Goal: Task Accomplishment & Management: Use online tool/utility

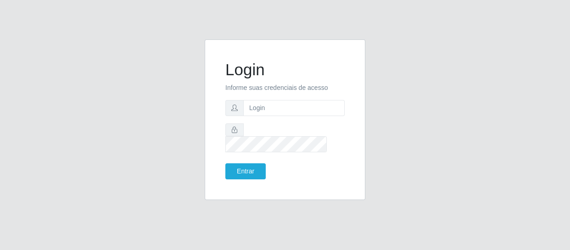
click at [260, 113] on input "text" at bounding box center [293, 108] width 101 height 16
type input "[EMAIL_ADDRESS][DOMAIN_NAME]"
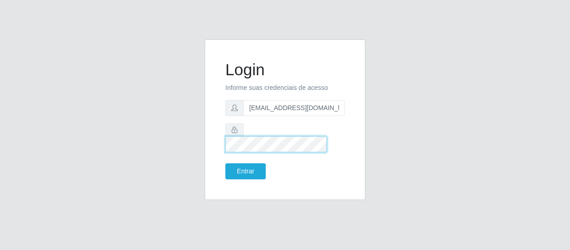
click at [225, 163] on button "Entrar" at bounding box center [245, 171] width 40 height 16
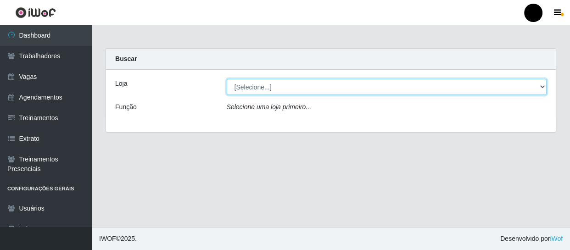
click at [541, 85] on select "[Selecione...] SuperFácil Atacado - Emaús SuperFácil Atacado - Rodoviária Super…" at bounding box center [387, 87] width 320 height 16
select select "408"
click at [227, 79] on select "[Selecione...] SuperFácil Atacado - Emaús SuperFácil Atacado - Rodoviária Super…" at bounding box center [387, 87] width 320 height 16
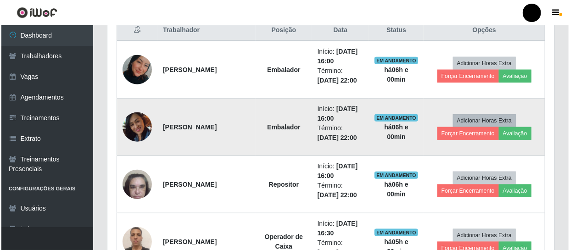
scroll to position [375, 0]
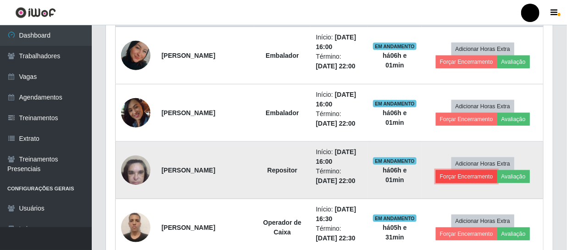
click at [471, 175] on button "Forçar Encerramento" at bounding box center [466, 176] width 61 height 13
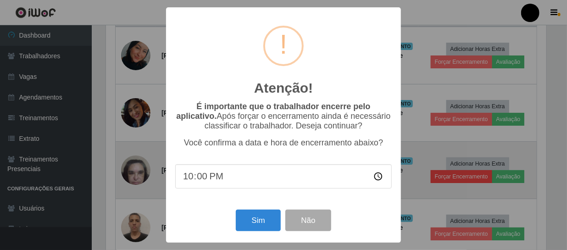
scroll to position [190, 443]
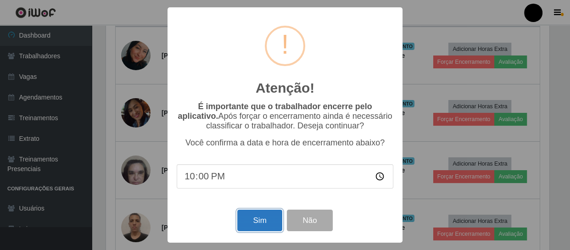
click at [257, 222] on button "Sim" at bounding box center [259, 221] width 44 height 22
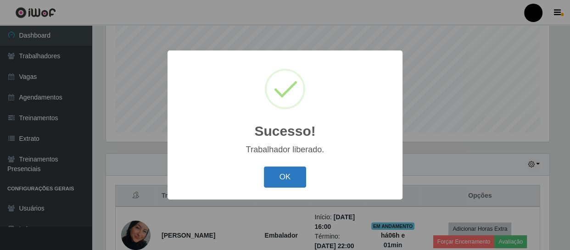
click at [279, 181] on button "OK" at bounding box center [285, 177] width 43 height 22
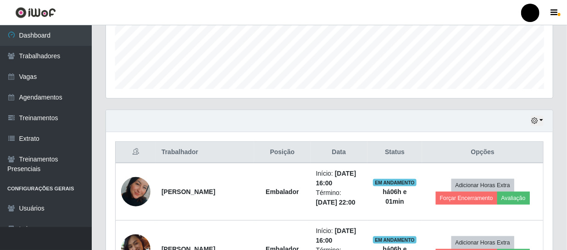
scroll to position [279, 0]
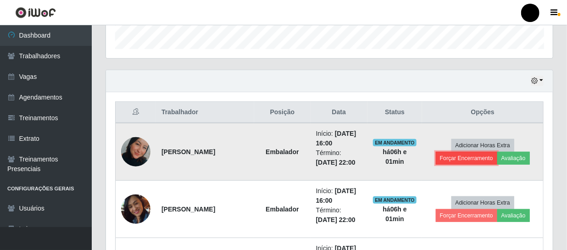
click at [462, 160] on button "Forçar Encerramento" at bounding box center [466, 158] width 61 height 13
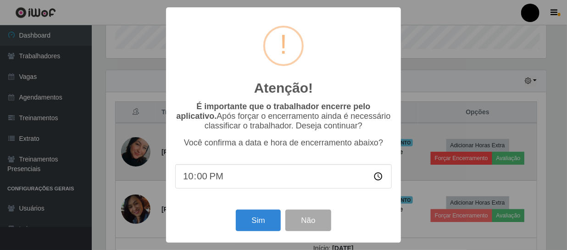
scroll to position [190, 443]
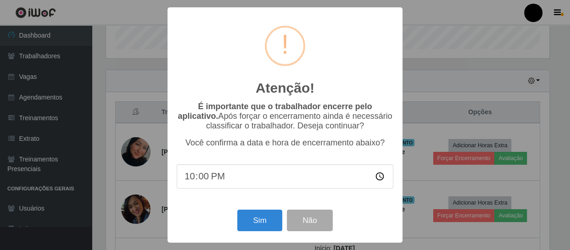
click at [412, 189] on div "Atenção! × É importante que o trabalhador encerre pelo aplicativo. Após forçar …" at bounding box center [285, 125] width 570 height 250
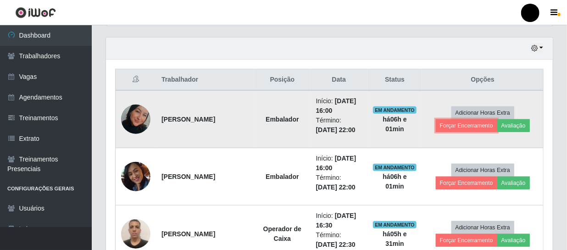
scroll to position [321, 0]
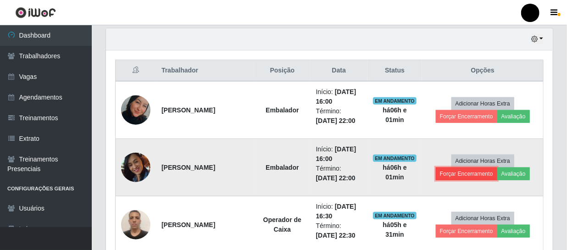
click at [477, 175] on button "Forçar Encerramento" at bounding box center [466, 173] width 61 height 13
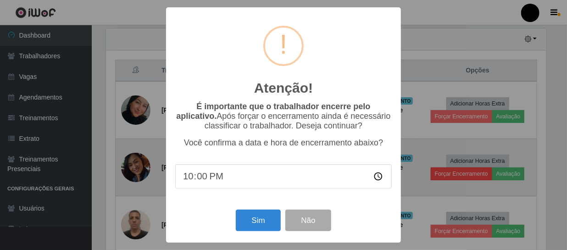
scroll to position [190, 443]
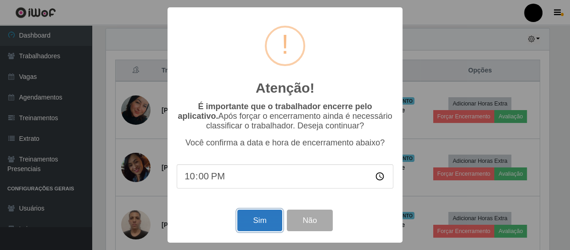
click at [249, 222] on button "Sim" at bounding box center [259, 221] width 44 height 22
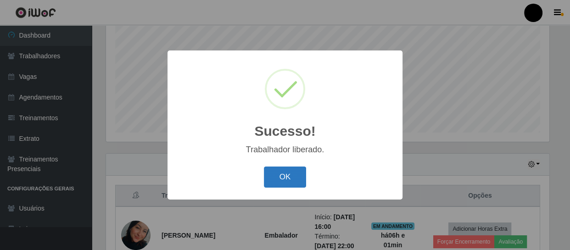
click at [280, 172] on button "OK" at bounding box center [285, 177] width 43 height 22
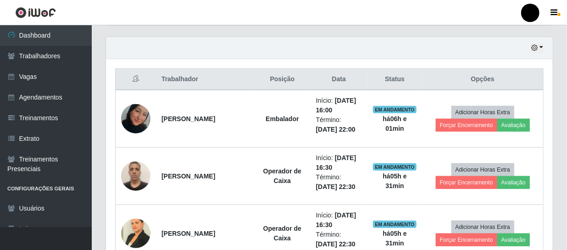
scroll to position [321, 0]
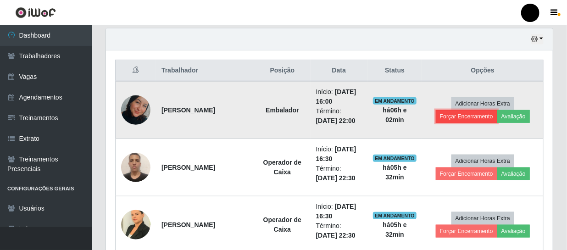
click at [476, 116] on button "Forçar Encerramento" at bounding box center [466, 116] width 61 height 13
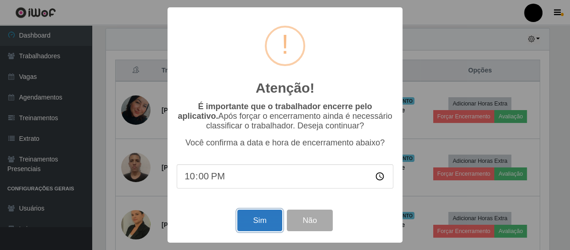
click at [262, 224] on button "Sim" at bounding box center [259, 221] width 44 height 22
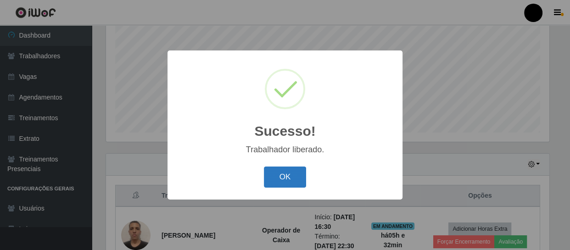
click at [289, 173] on button "OK" at bounding box center [285, 177] width 43 height 22
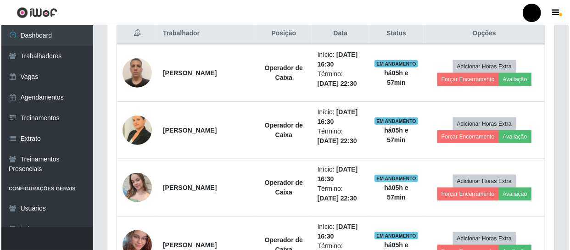
scroll to position [279, 0]
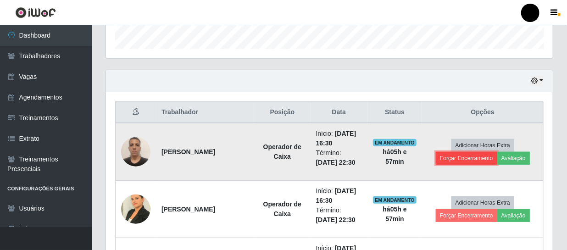
click at [463, 156] on button "Forçar Encerramento" at bounding box center [466, 158] width 61 height 13
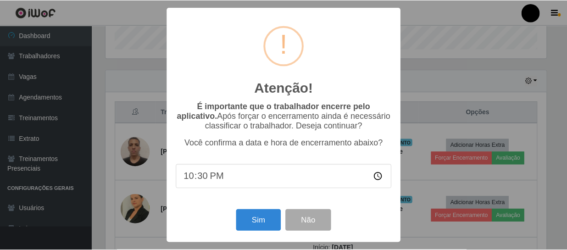
scroll to position [190, 443]
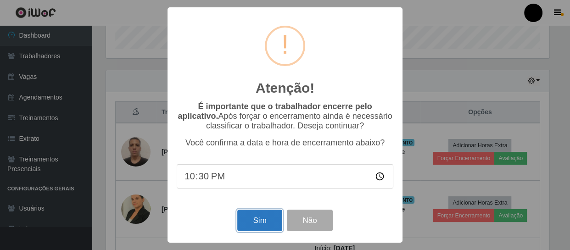
click at [245, 225] on button "Sim" at bounding box center [259, 221] width 44 height 22
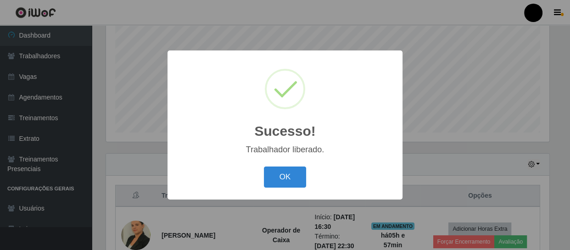
drag, startPoint x: 292, startPoint y: 175, endPoint x: 318, endPoint y: 161, distance: 29.7
click at [292, 174] on button "OK" at bounding box center [285, 177] width 43 height 22
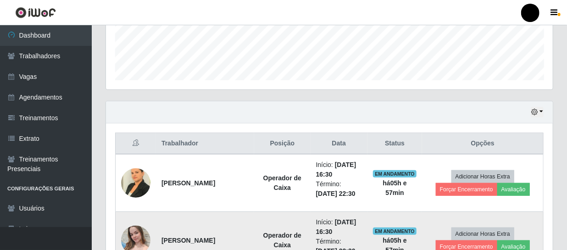
scroll to position [321, 0]
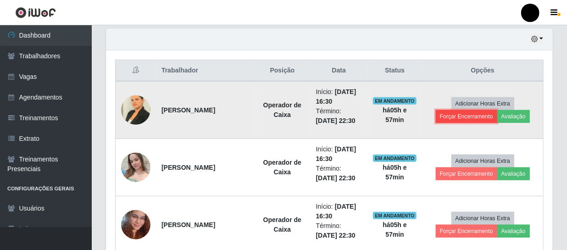
click at [462, 115] on button "Forçar Encerramento" at bounding box center [466, 116] width 61 height 13
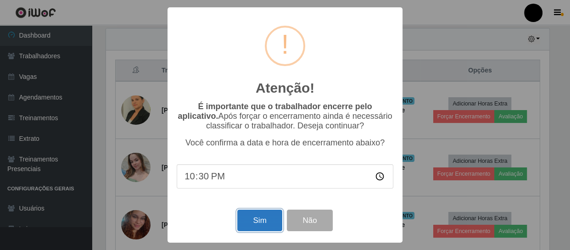
click at [267, 224] on button "Sim" at bounding box center [259, 221] width 44 height 22
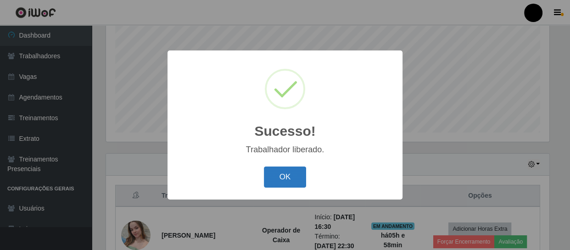
click at [290, 174] on button "OK" at bounding box center [285, 177] width 43 height 22
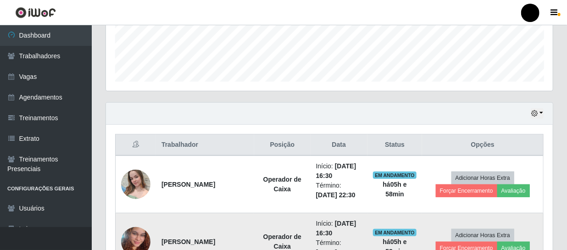
scroll to position [321, 0]
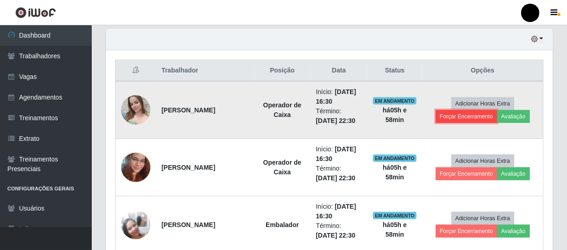
click at [456, 116] on button "Forçar Encerramento" at bounding box center [466, 116] width 61 height 13
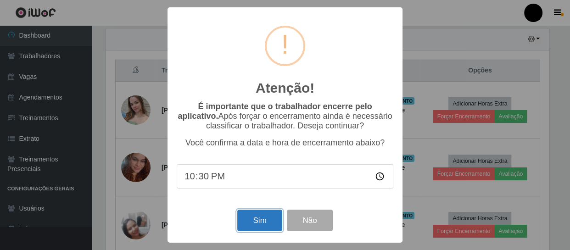
click at [250, 213] on button "Sim" at bounding box center [259, 221] width 44 height 22
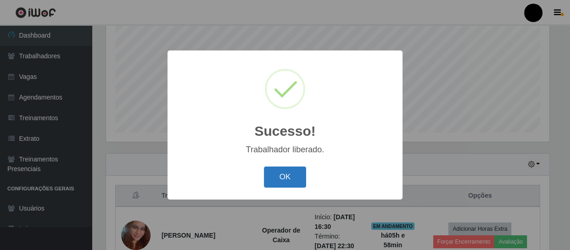
click at [278, 176] on button "OK" at bounding box center [285, 177] width 43 height 22
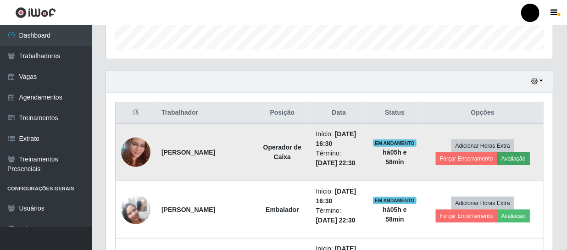
scroll to position [0, 0]
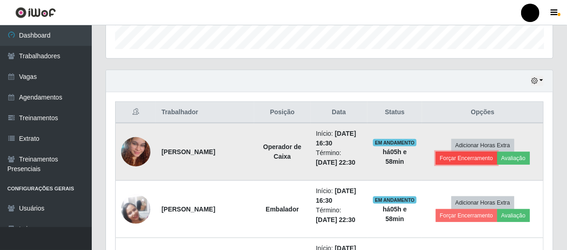
click at [471, 158] on button "Forçar Encerramento" at bounding box center [466, 158] width 61 height 13
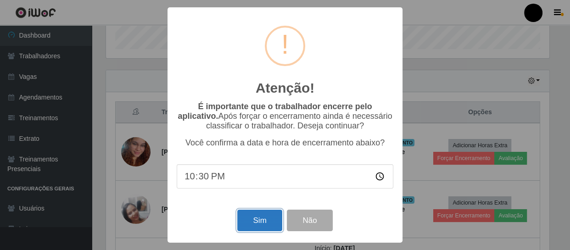
click at [260, 218] on button "Sim" at bounding box center [259, 221] width 44 height 22
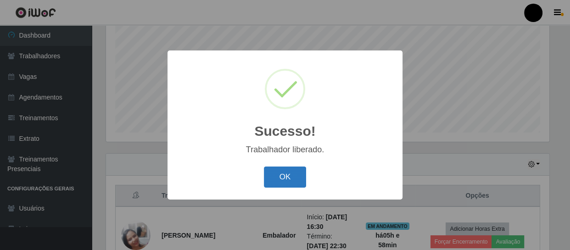
click at [271, 174] on button "OK" at bounding box center [285, 177] width 43 height 22
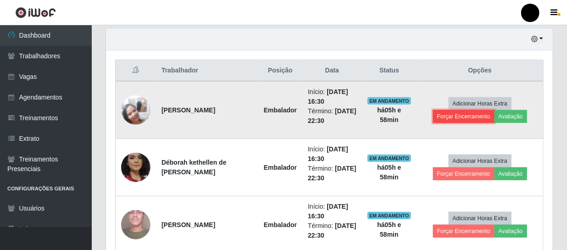
click at [467, 120] on button "Forçar Encerramento" at bounding box center [463, 116] width 61 height 13
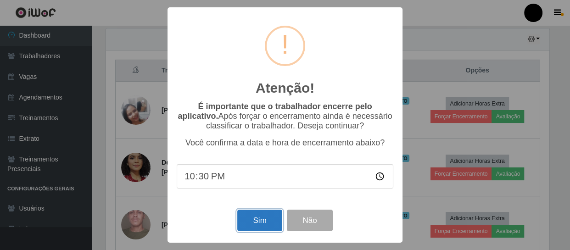
click at [262, 219] on button "Sim" at bounding box center [259, 221] width 44 height 22
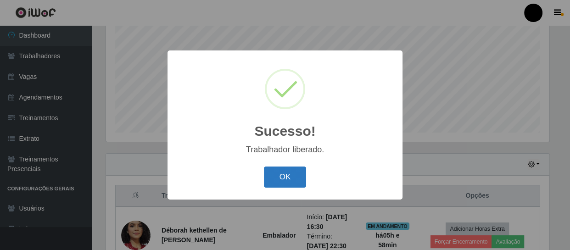
click at [278, 177] on button "OK" at bounding box center [285, 177] width 43 height 22
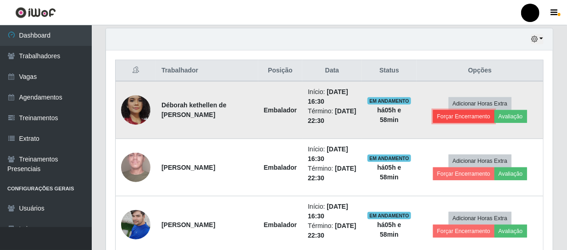
click at [480, 119] on button "Forçar Encerramento" at bounding box center [463, 116] width 61 height 13
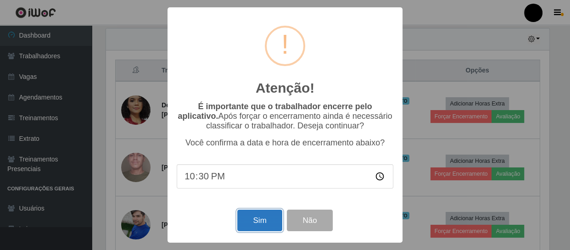
click at [256, 222] on button "Sim" at bounding box center [259, 221] width 44 height 22
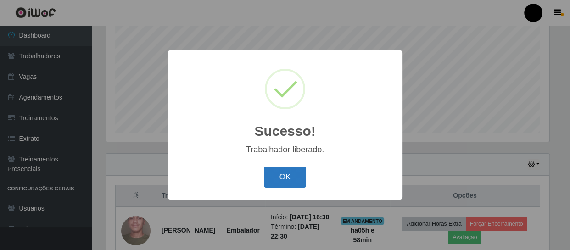
click at [279, 171] on button "OK" at bounding box center [285, 177] width 43 height 22
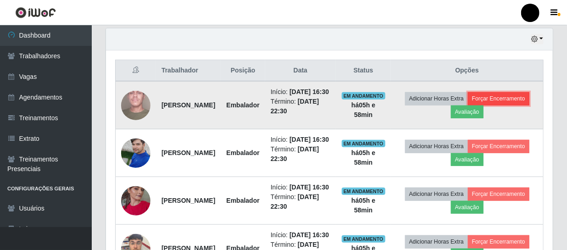
click at [468, 105] on button "Forçar Encerramento" at bounding box center [498, 98] width 61 height 13
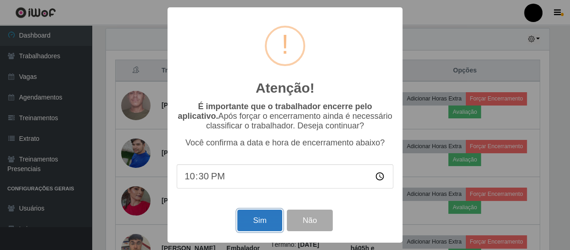
click at [268, 221] on button "Sim" at bounding box center [259, 221] width 44 height 22
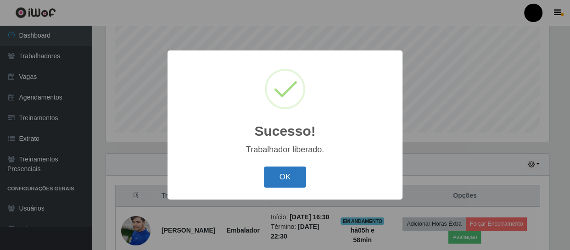
click at [293, 179] on button "OK" at bounding box center [285, 177] width 43 height 22
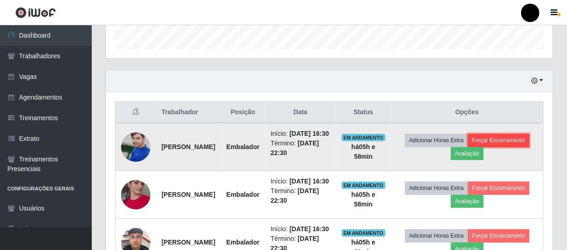
click at [468, 147] on button "Forçar Encerramento" at bounding box center [498, 140] width 61 height 13
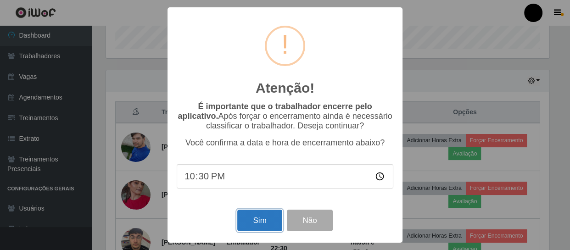
click at [257, 226] on button "Sim" at bounding box center [259, 221] width 44 height 22
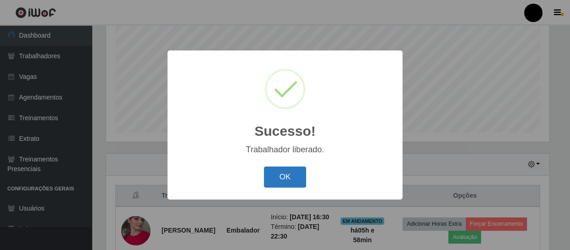
click at [296, 172] on button "OK" at bounding box center [285, 177] width 43 height 22
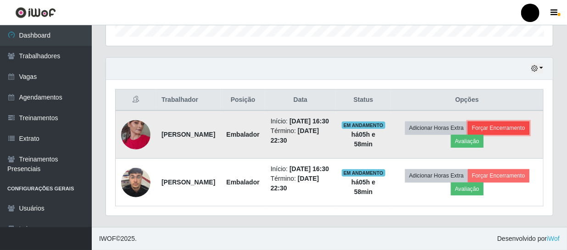
click at [468, 129] on button "Forçar Encerramento" at bounding box center [498, 128] width 61 height 13
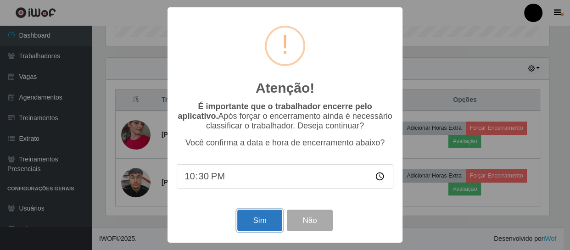
click at [267, 215] on button "Sim" at bounding box center [259, 221] width 44 height 22
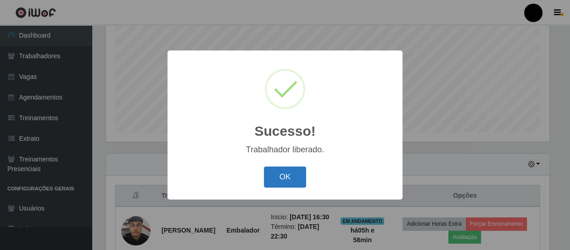
click at [286, 177] on button "OK" at bounding box center [285, 177] width 43 height 22
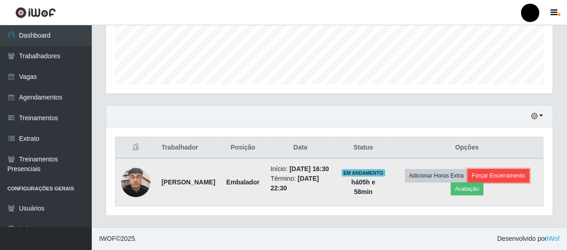
click at [468, 182] on button "Forçar Encerramento" at bounding box center [498, 175] width 61 height 13
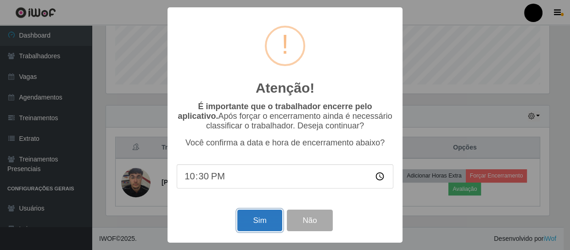
click at [255, 223] on button "Sim" at bounding box center [259, 221] width 44 height 22
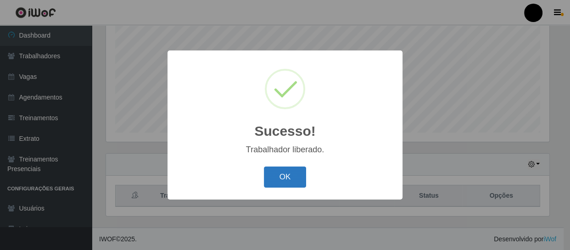
click at [279, 175] on button "OK" at bounding box center [285, 177] width 43 height 22
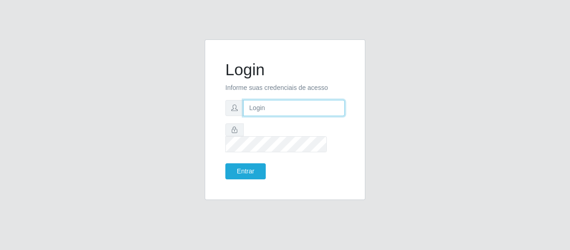
click at [266, 113] on input "text" at bounding box center [293, 108] width 101 height 16
type input "[EMAIL_ADDRESS][DOMAIN_NAME]"
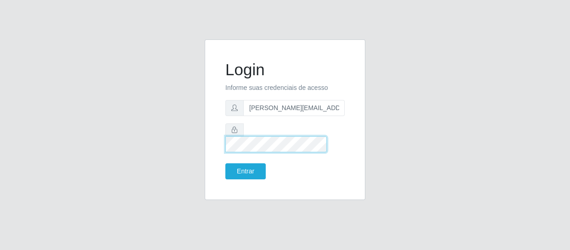
click at [225, 163] on button "Entrar" at bounding box center [245, 171] width 40 height 16
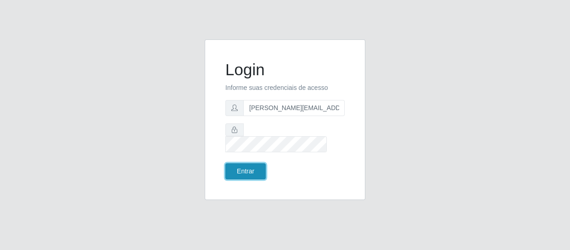
click at [238, 163] on button "Entrar" at bounding box center [245, 171] width 40 height 16
